Goal: Task Accomplishment & Management: Use online tool/utility

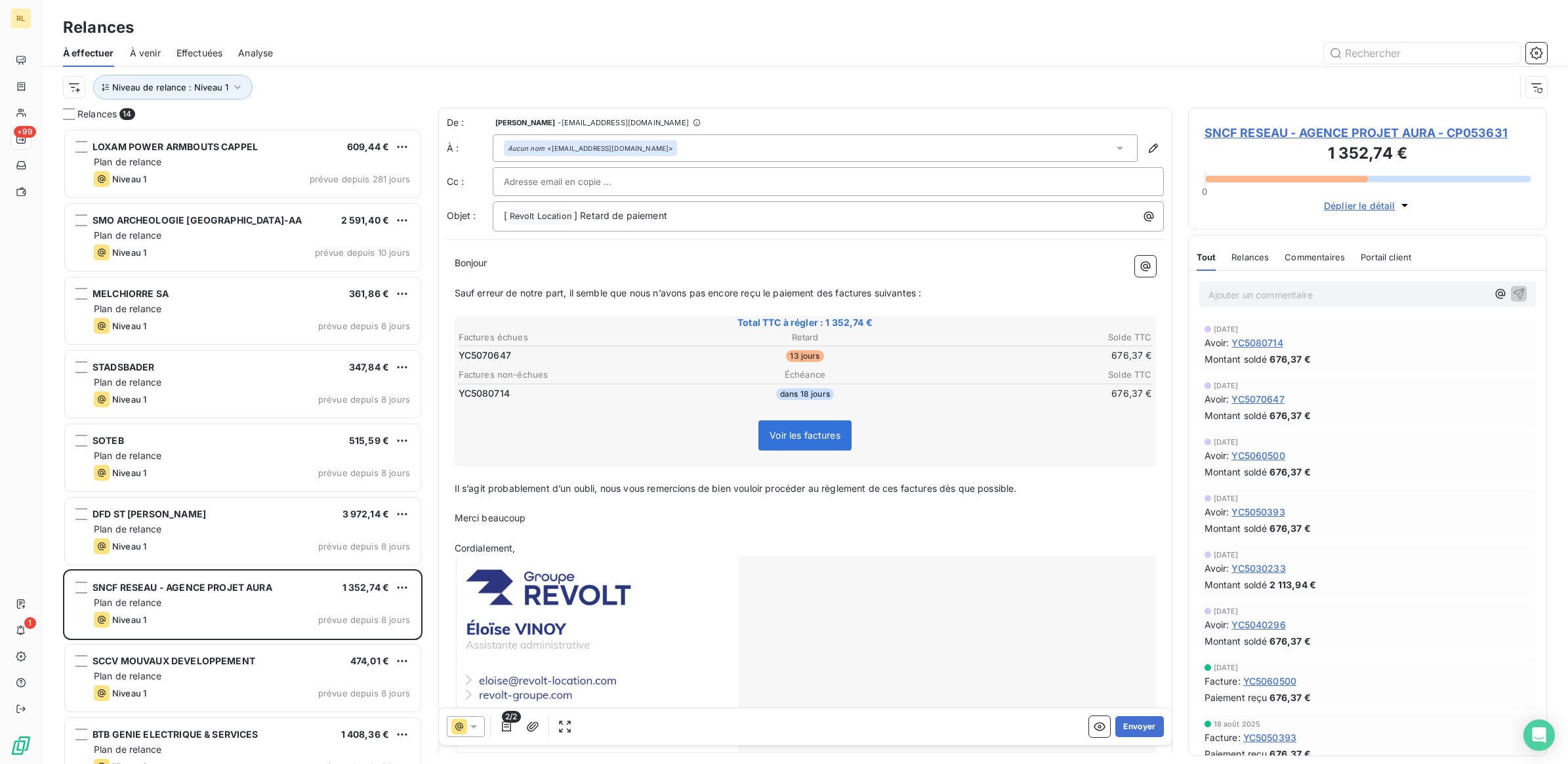
scroll to position [623, 346]
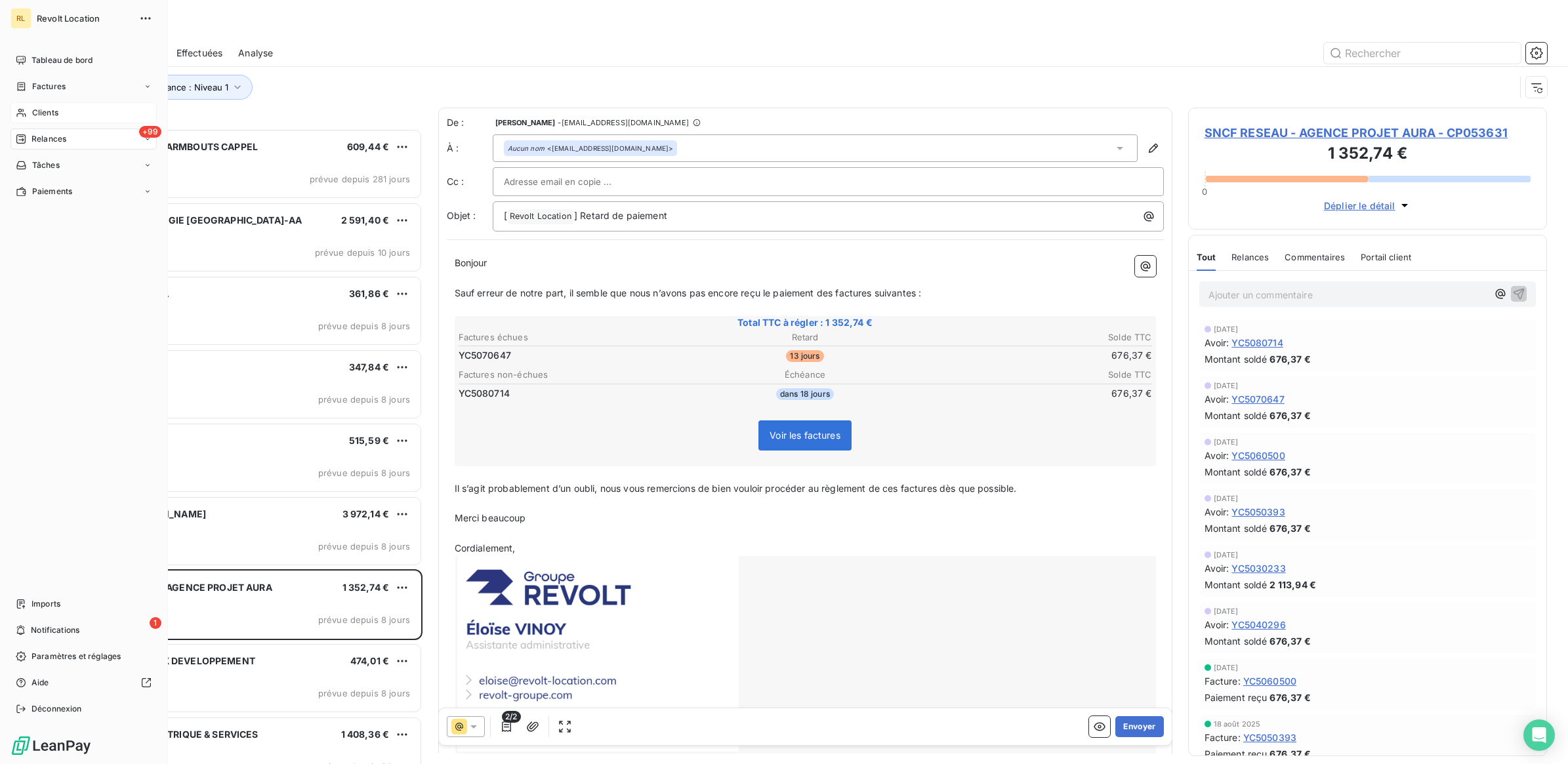
click at [51, 113] on span "Clients" at bounding box center [45, 112] width 27 height 12
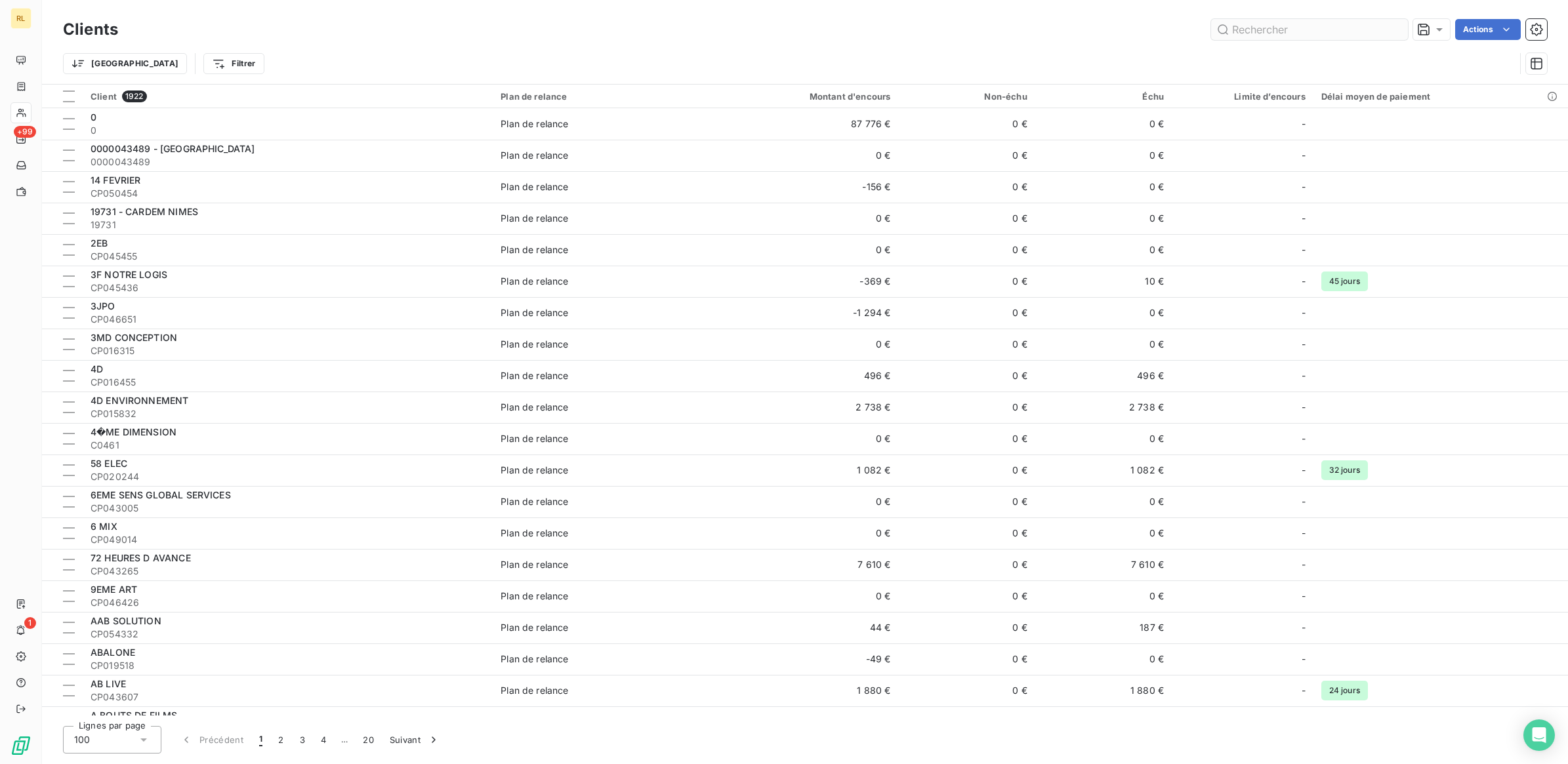
click at [1356, 33] on input "text" at bounding box center [1309, 29] width 197 height 21
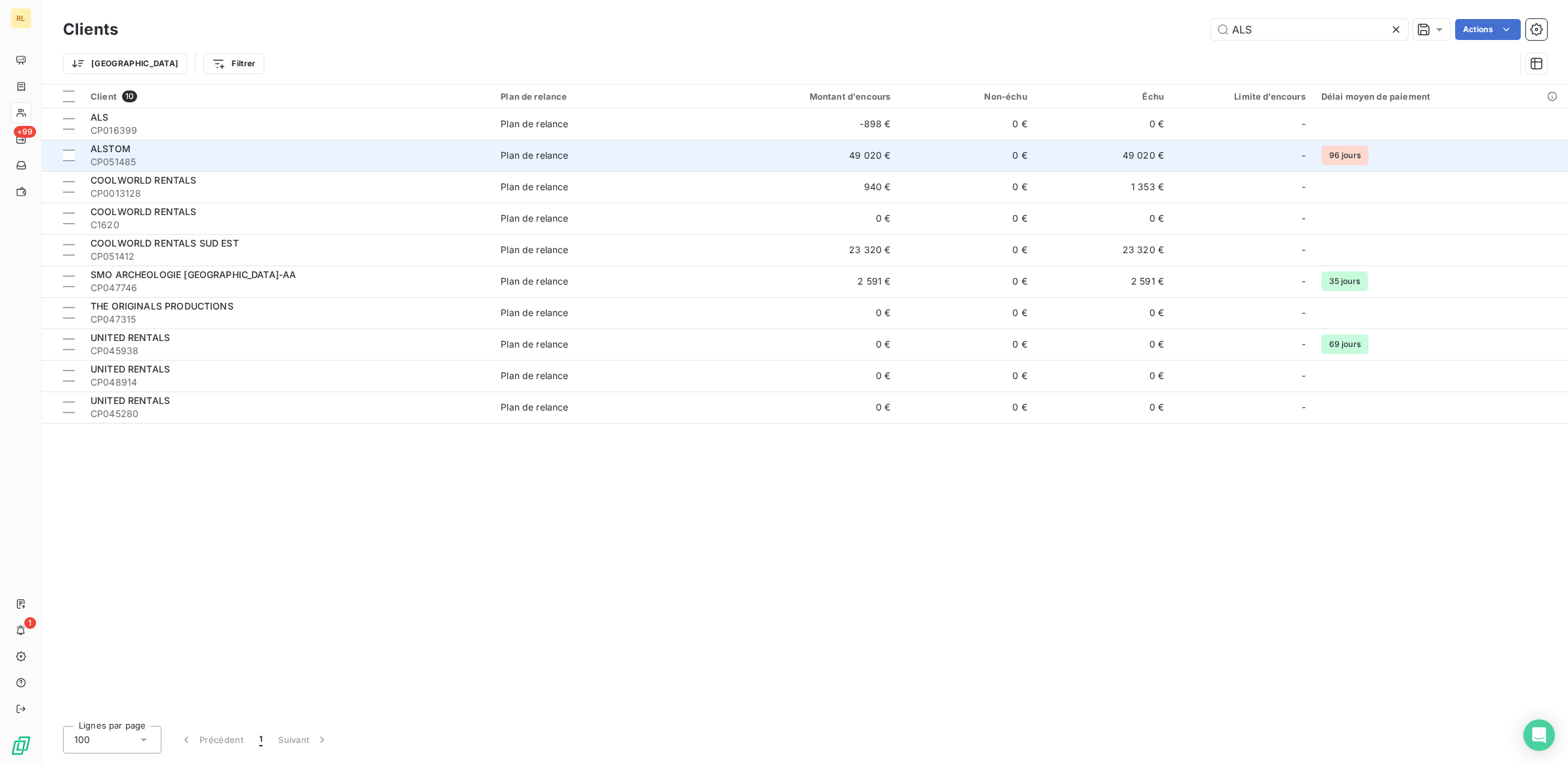
type input "ALS"
click at [252, 162] on span "CP051485" at bounding box center [288, 162] width 395 height 13
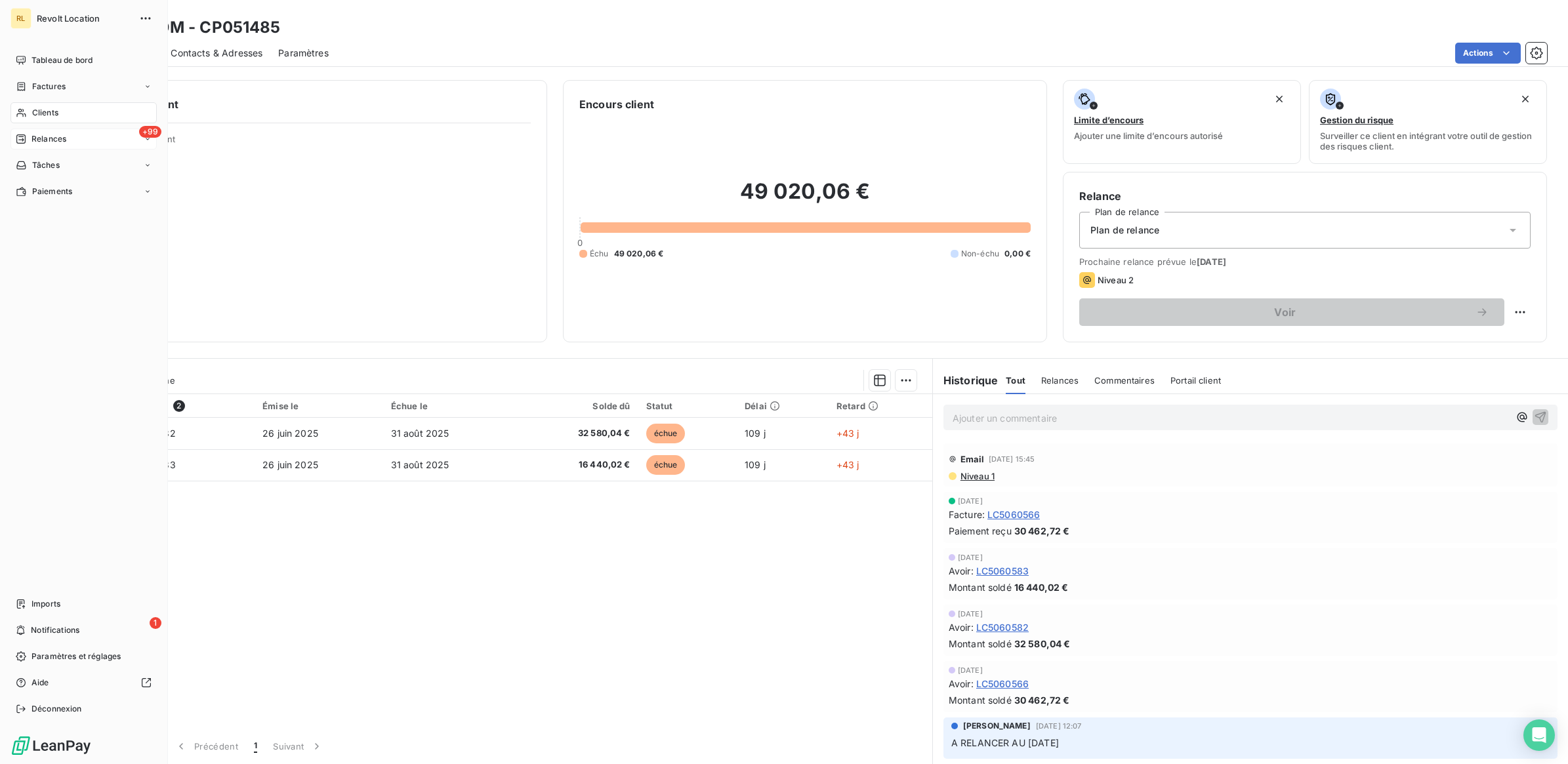
click at [61, 136] on span "Relances" at bounding box center [48, 138] width 35 height 12
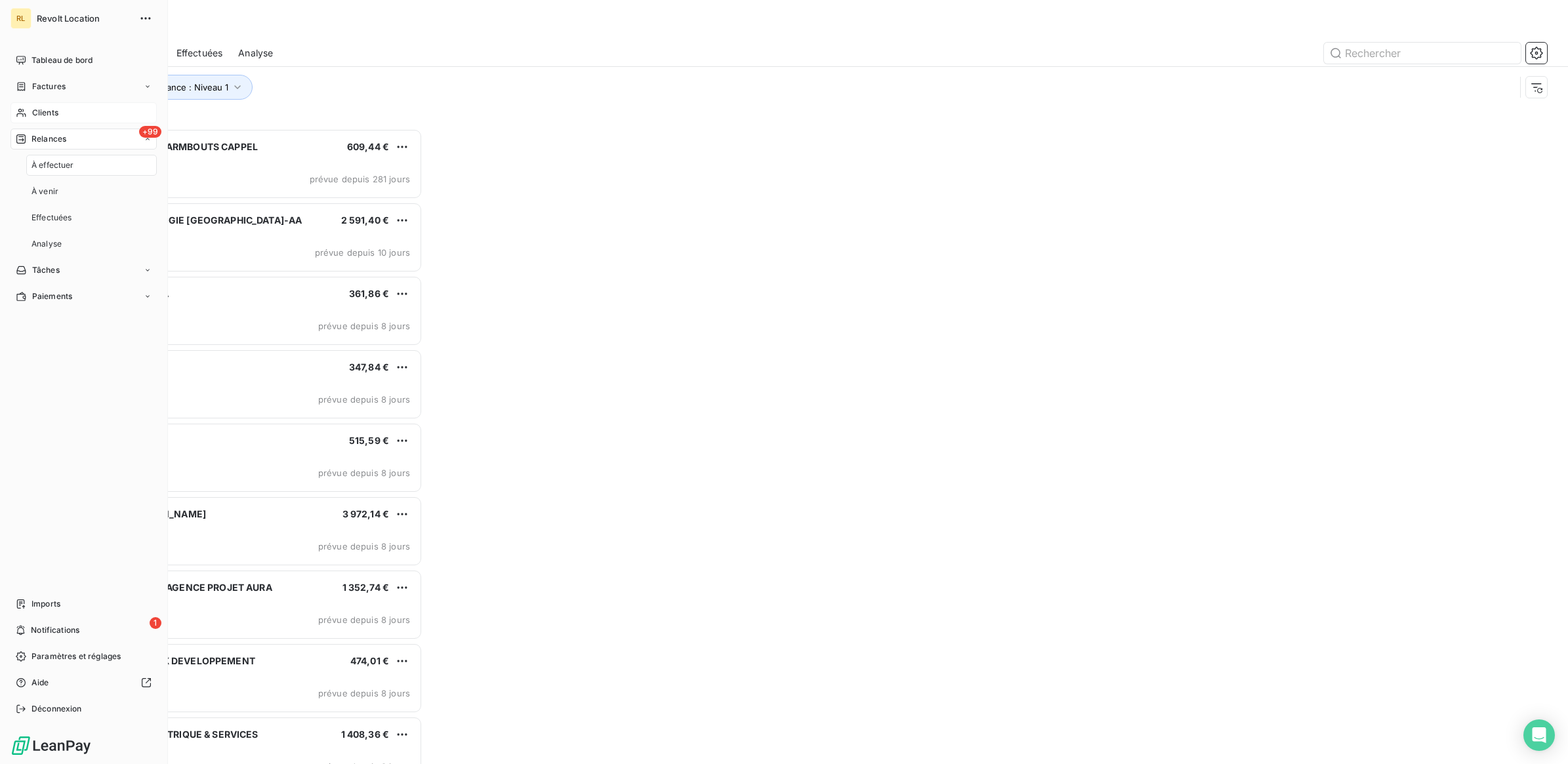
scroll to position [623, 346]
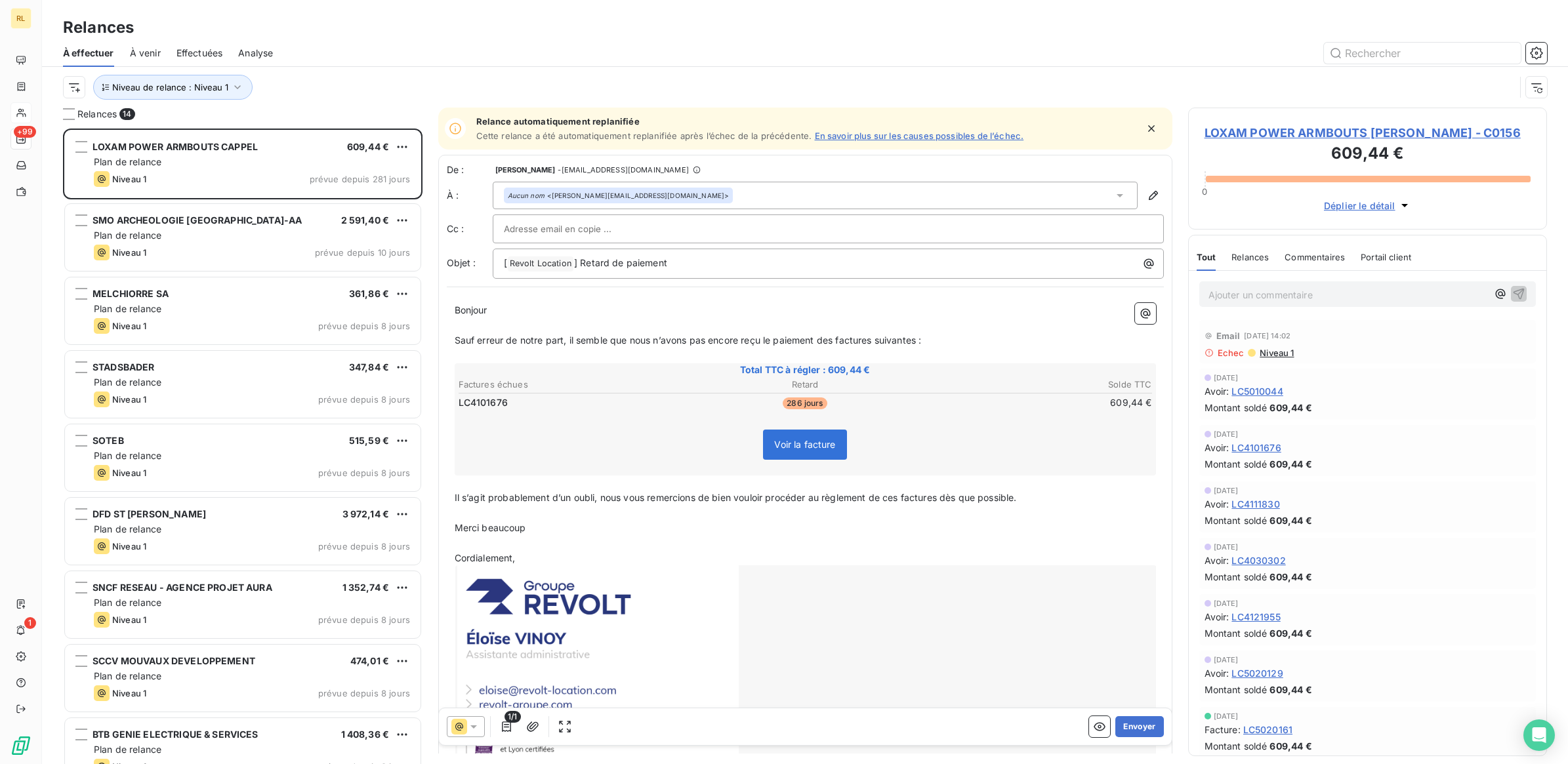
click at [477, 731] on icon at bounding box center [473, 727] width 13 height 13
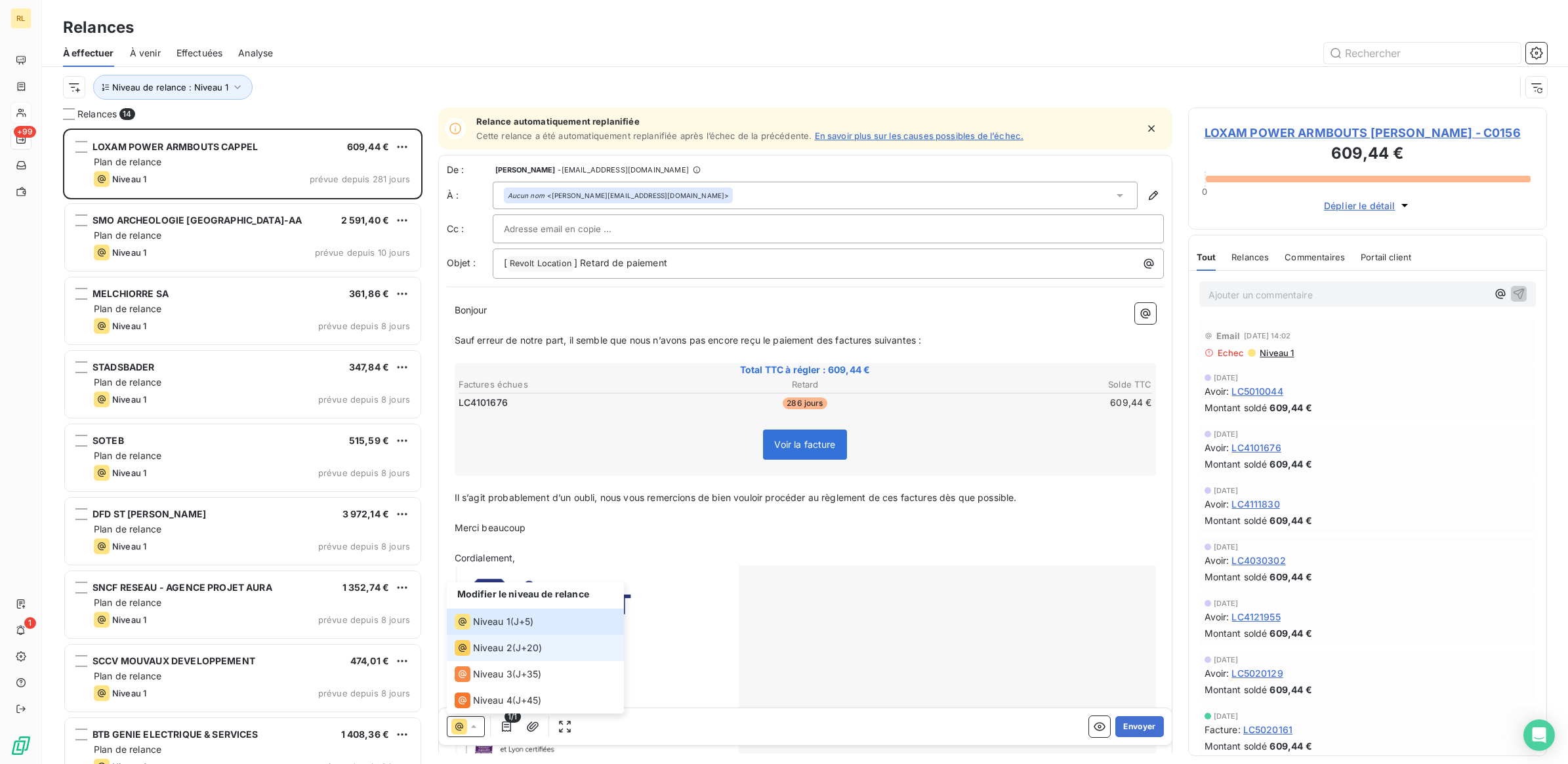
click at [493, 653] on span "Niveau 2" at bounding box center [492, 648] width 39 height 13
